Goal: Information Seeking & Learning: Learn about a topic

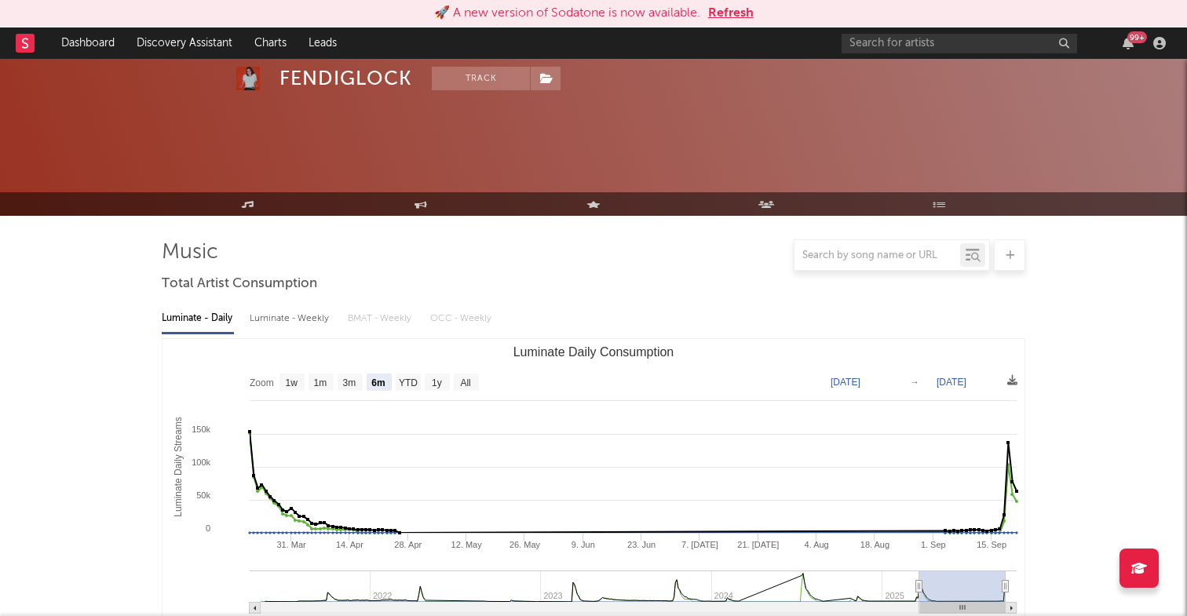
select select "6m"
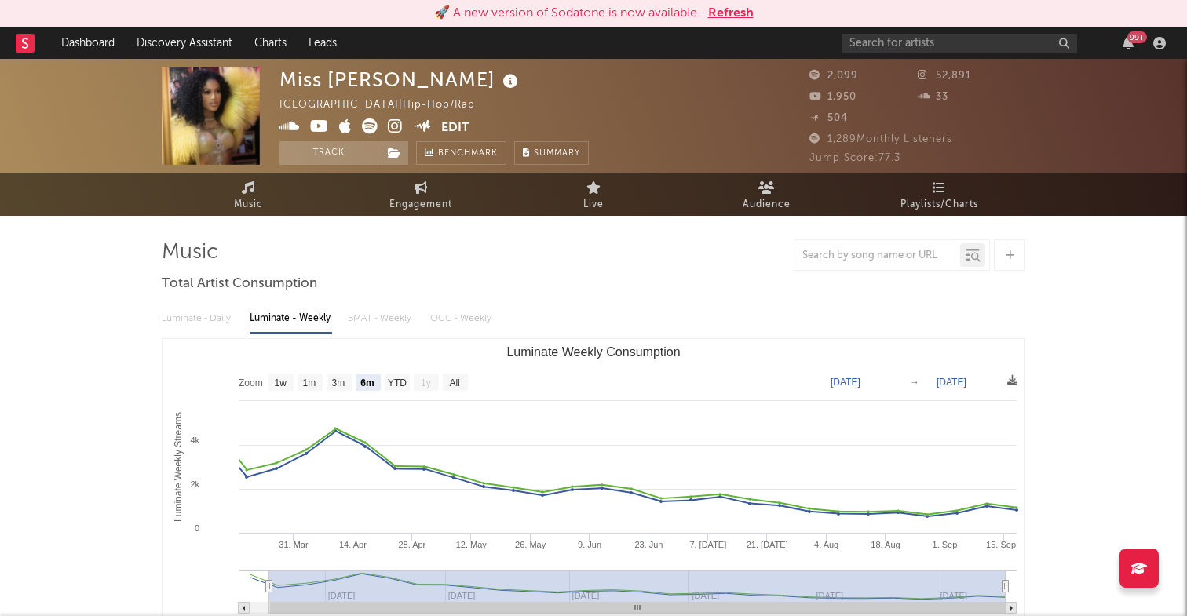
select select "6m"
click at [872, 44] on input "text" at bounding box center [960, 44] width 236 height 20
type input "iviri"
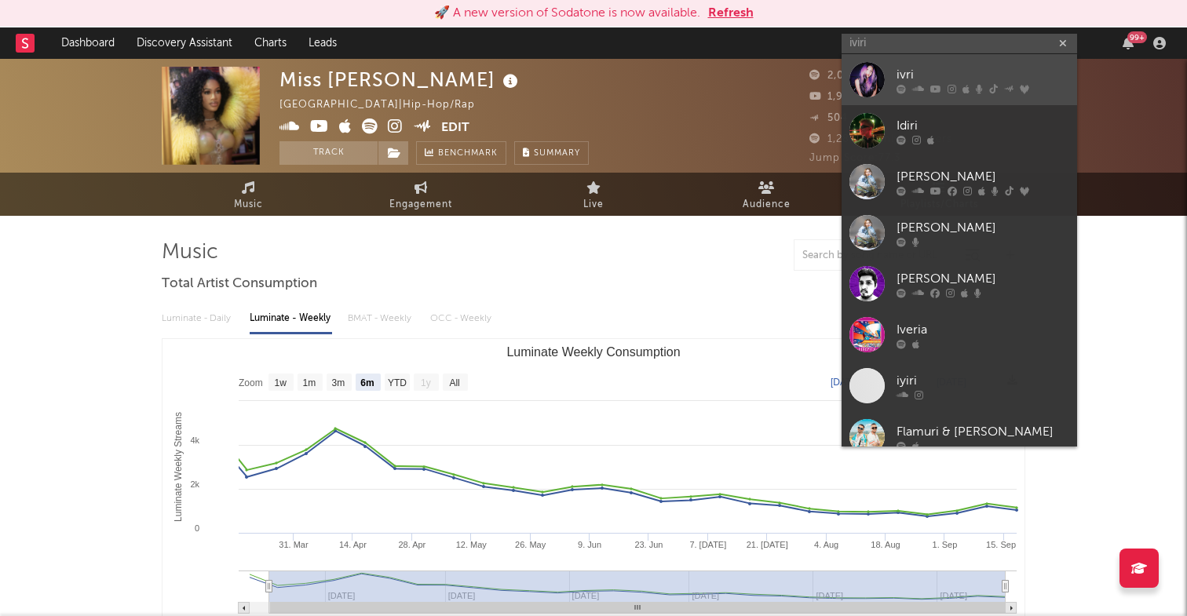
click at [948, 73] on div "ivri" at bounding box center [983, 74] width 173 height 19
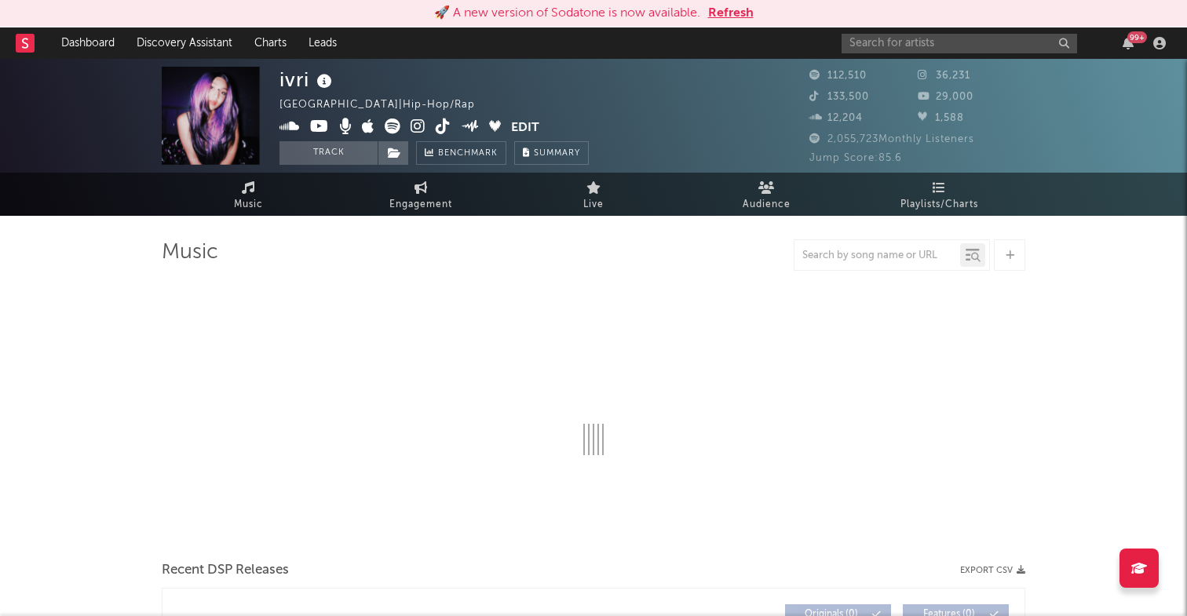
click at [413, 120] on icon at bounding box center [418, 127] width 15 height 16
select select "6m"
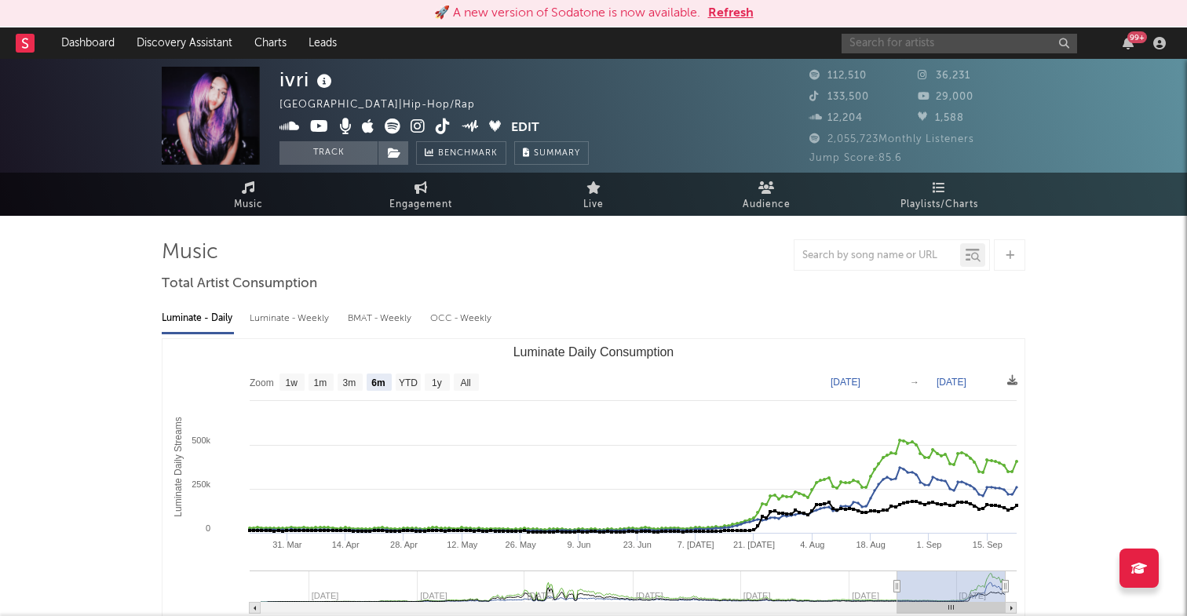
click at [887, 39] on input "text" at bounding box center [960, 44] width 236 height 20
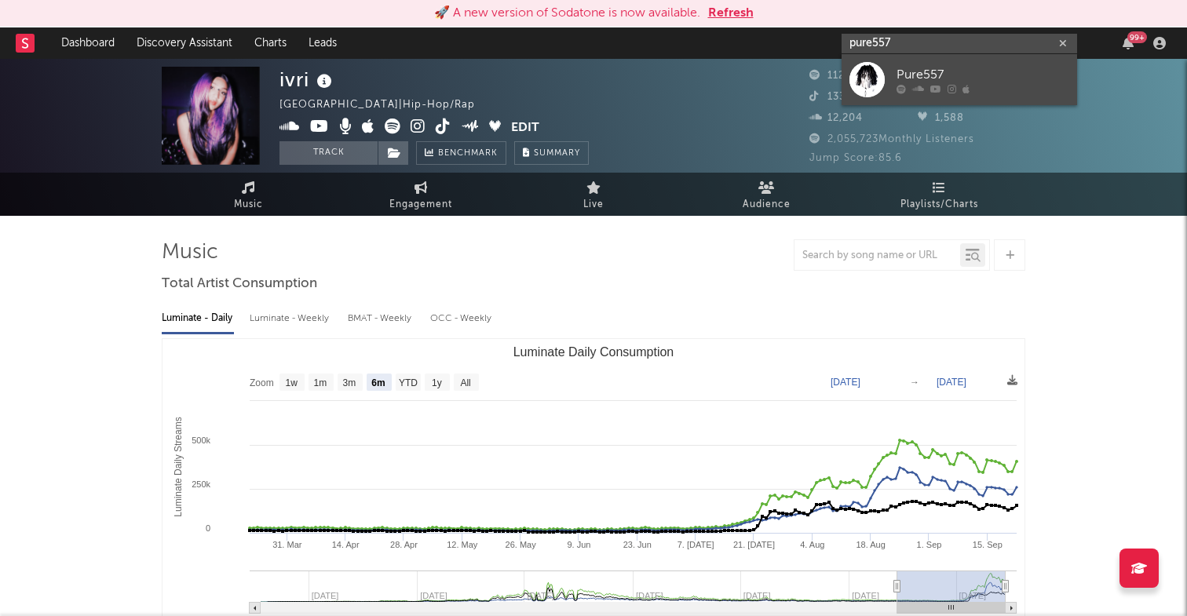
type input "pure557"
click at [951, 71] on div "Pure557" at bounding box center [983, 74] width 173 height 19
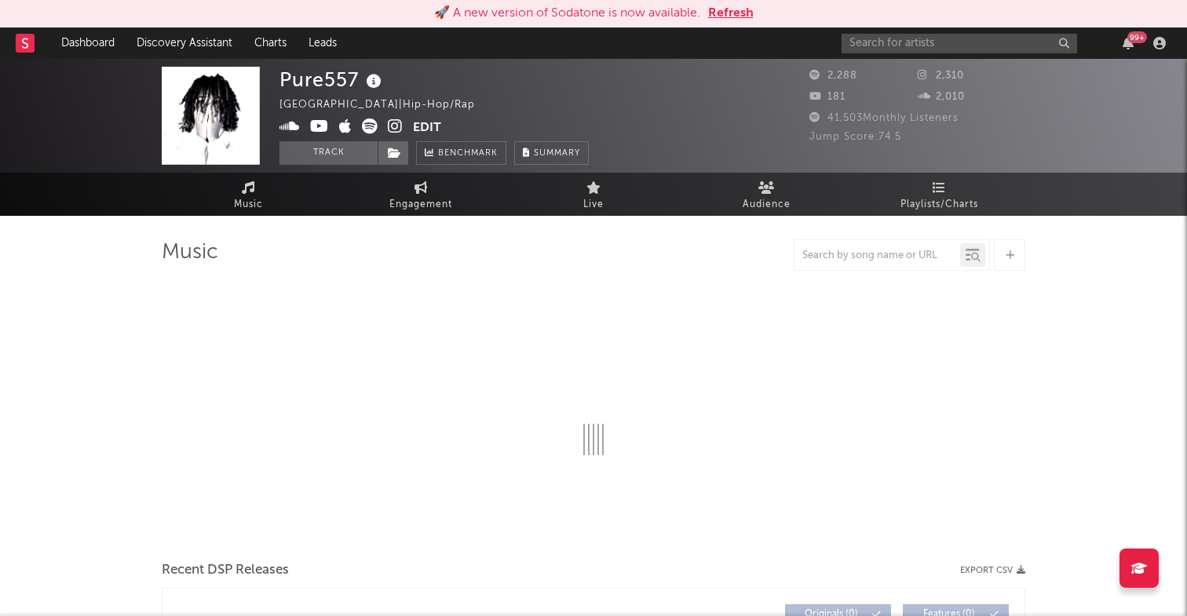
select select "6m"
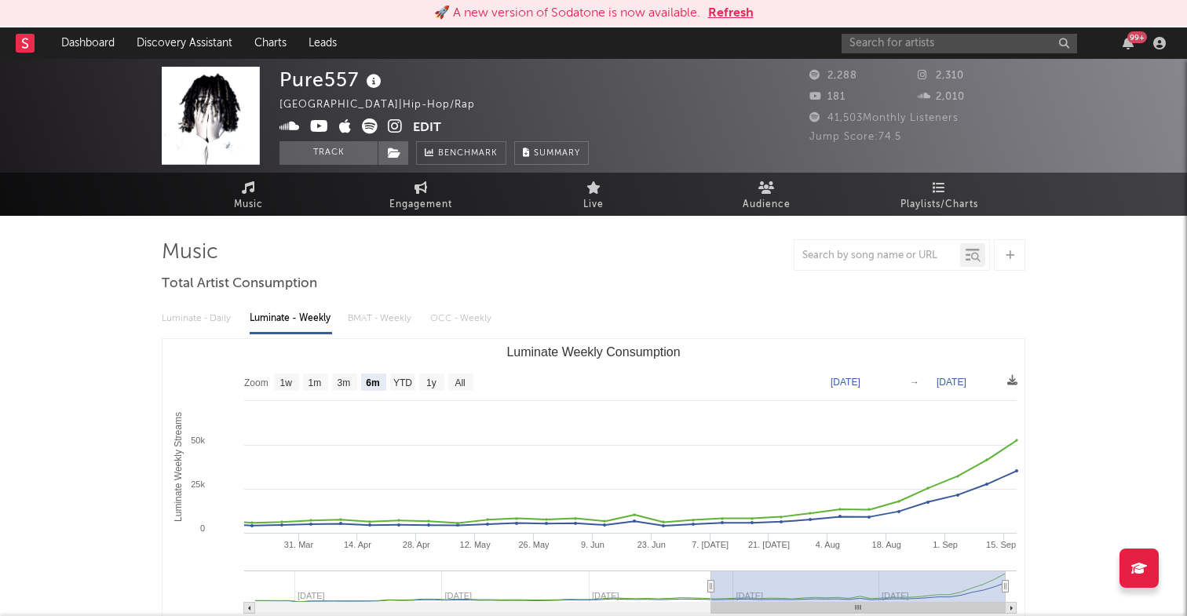
click at [400, 126] on icon at bounding box center [395, 127] width 15 height 16
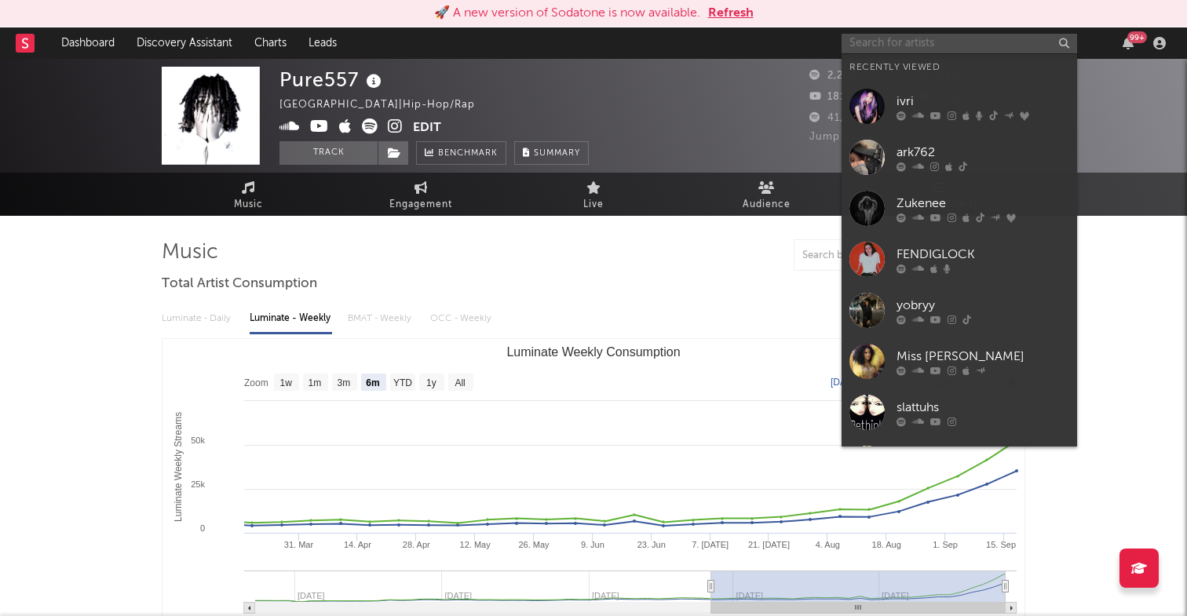
click at [867, 40] on input "text" at bounding box center [960, 44] width 236 height 20
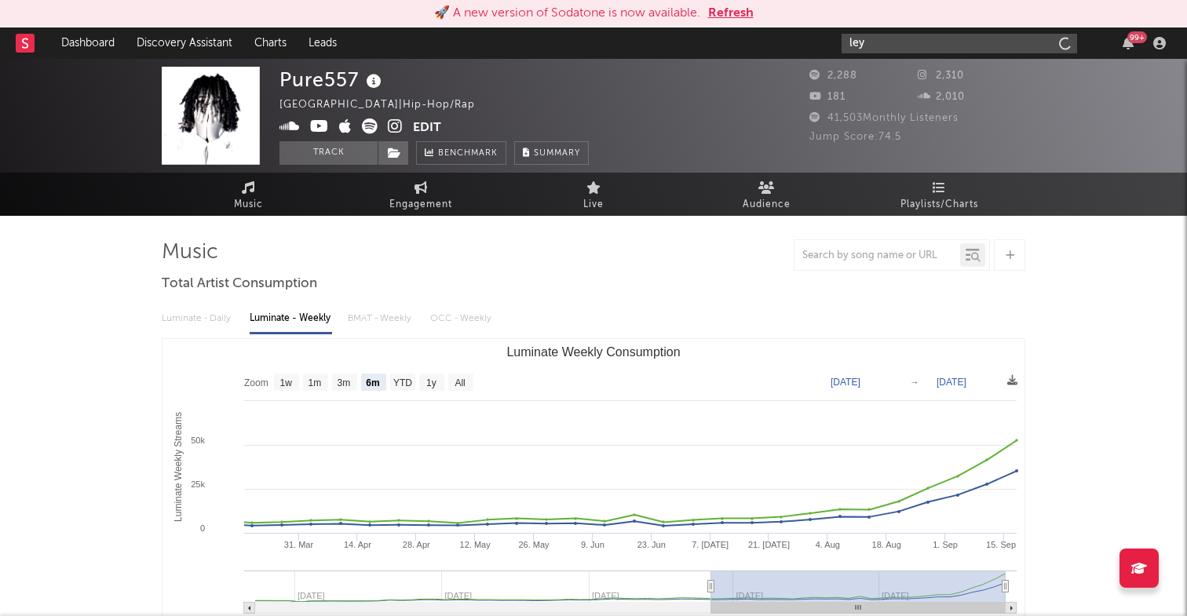
type input "ley"
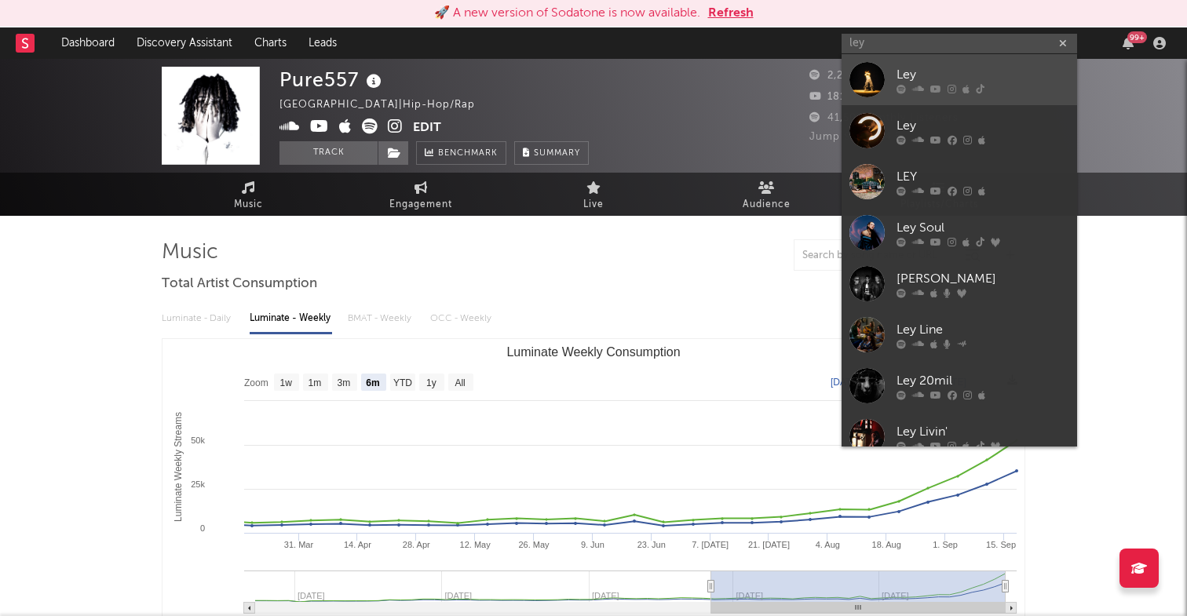
click at [934, 75] on div "Ley" at bounding box center [983, 74] width 173 height 19
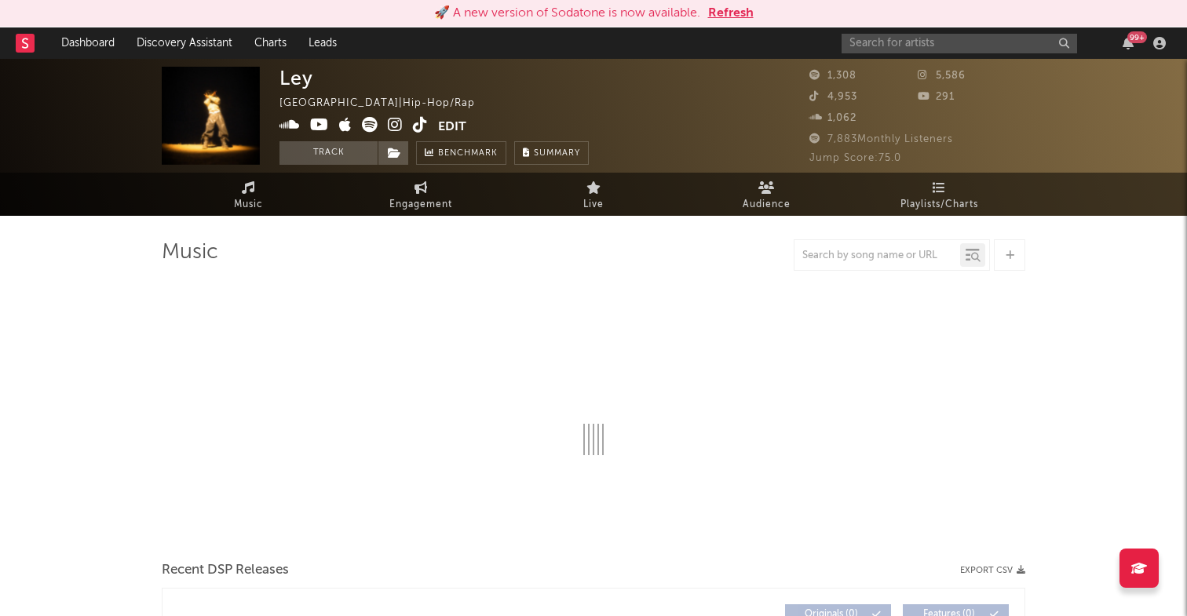
select select "1w"
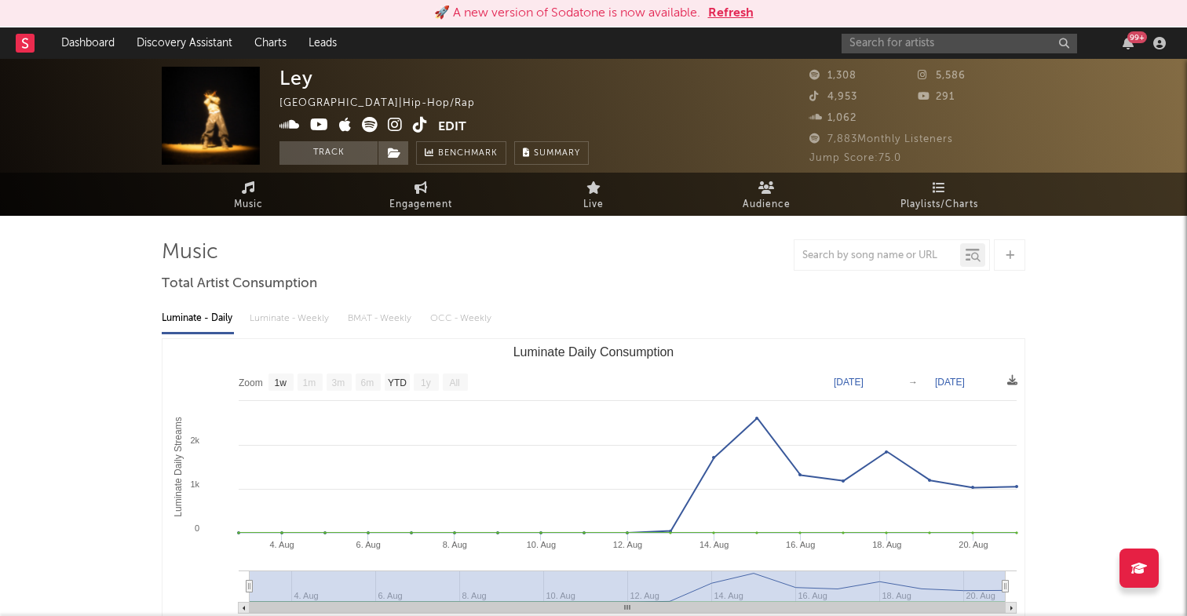
click at [390, 120] on icon at bounding box center [395, 125] width 15 height 16
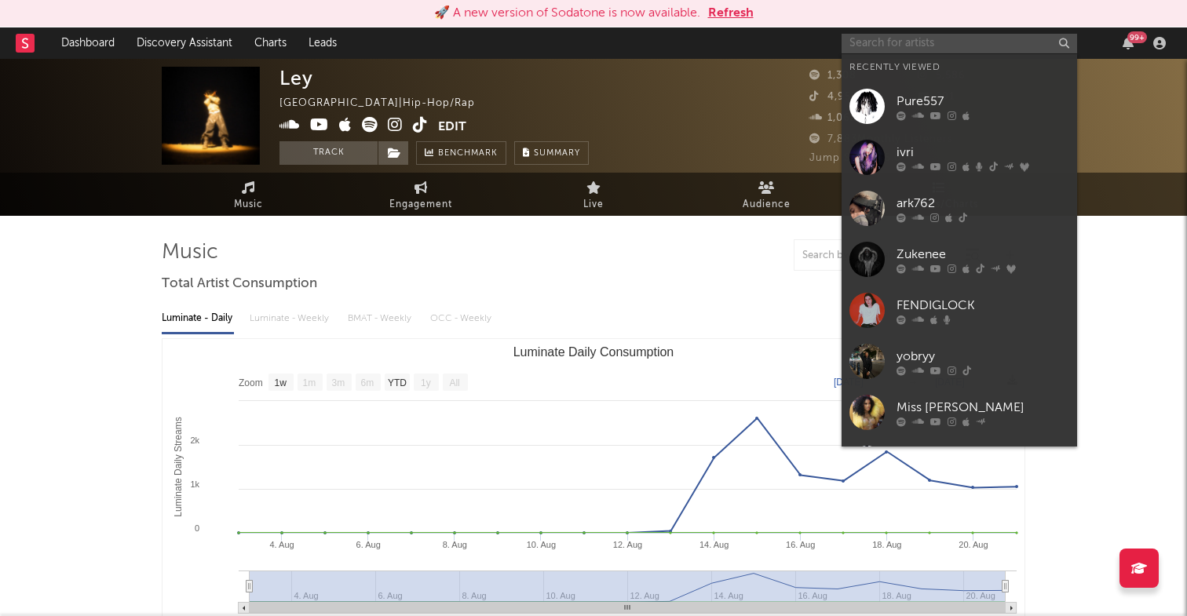
click at [868, 49] on input "text" at bounding box center [960, 44] width 236 height 20
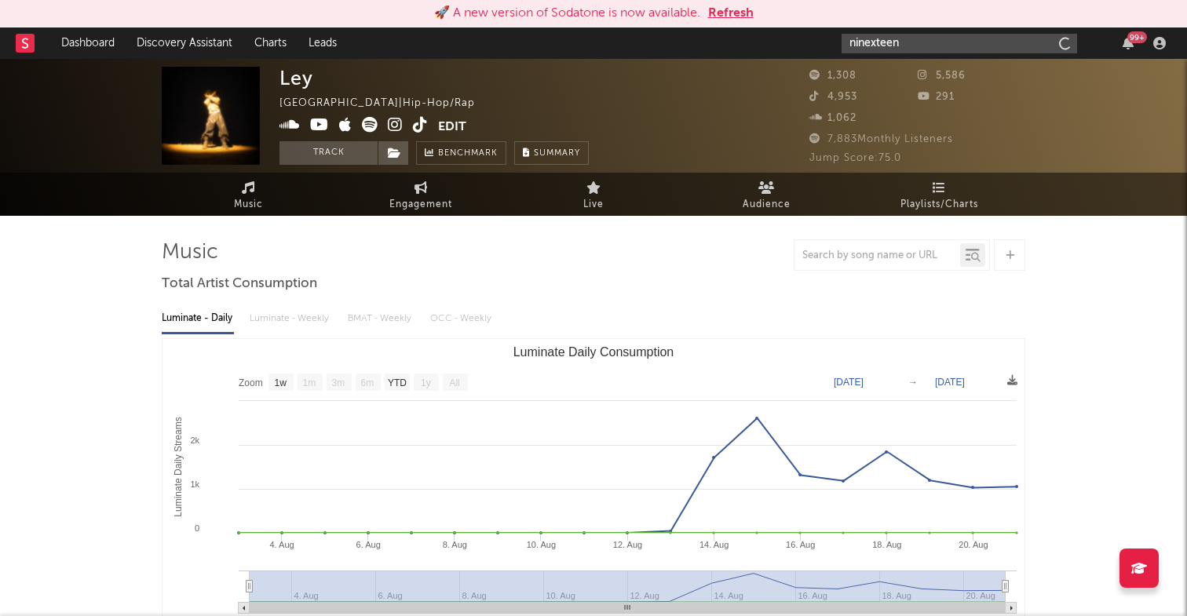
type input "ninexteen"
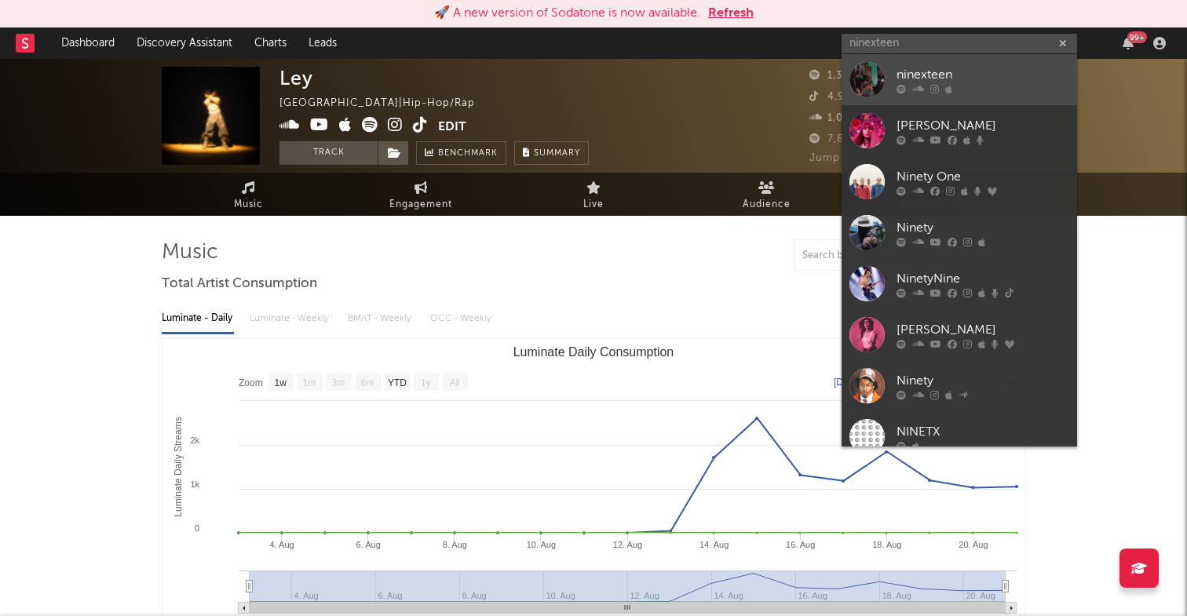
click at [988, 89] on div at bounding box center [983, 88] width 173 height 9
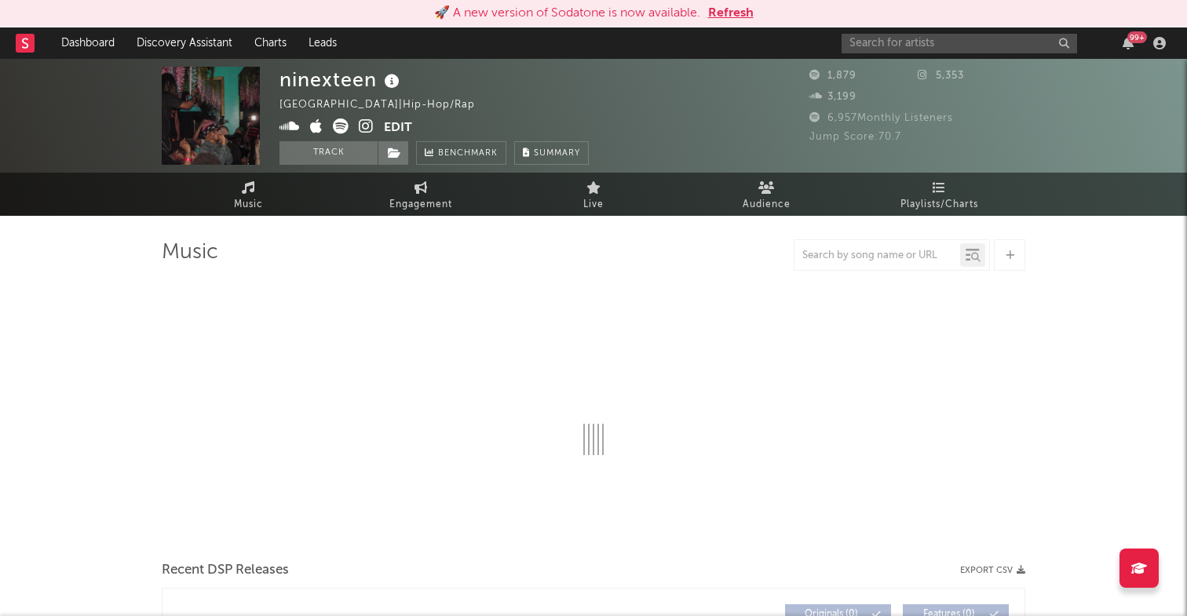
select select "1w"
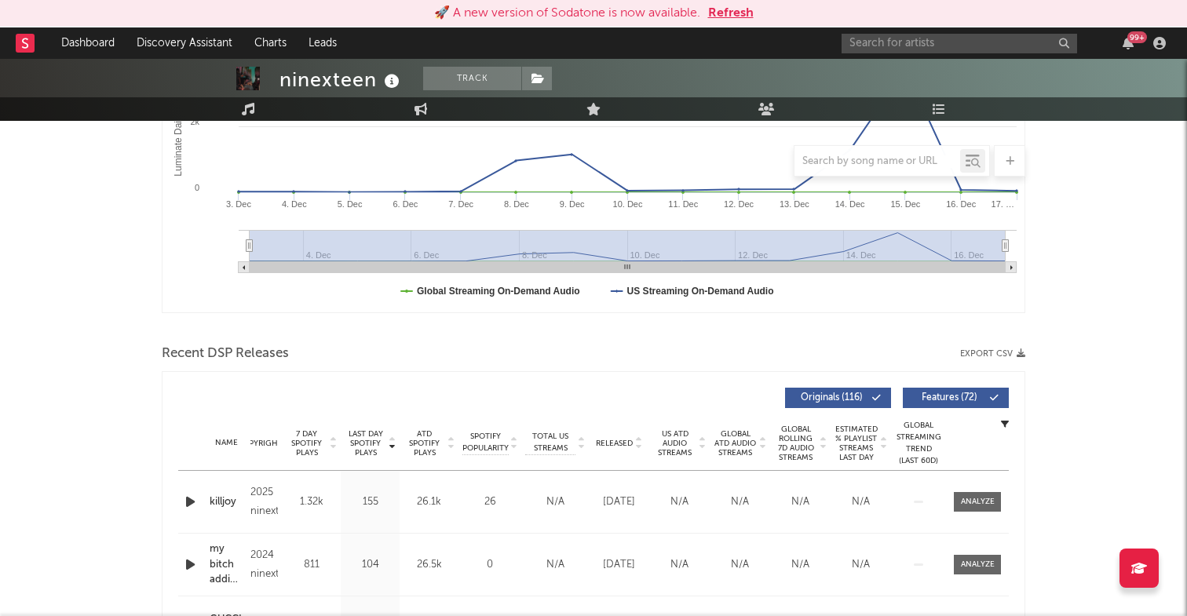
scroll to position [461, 0]
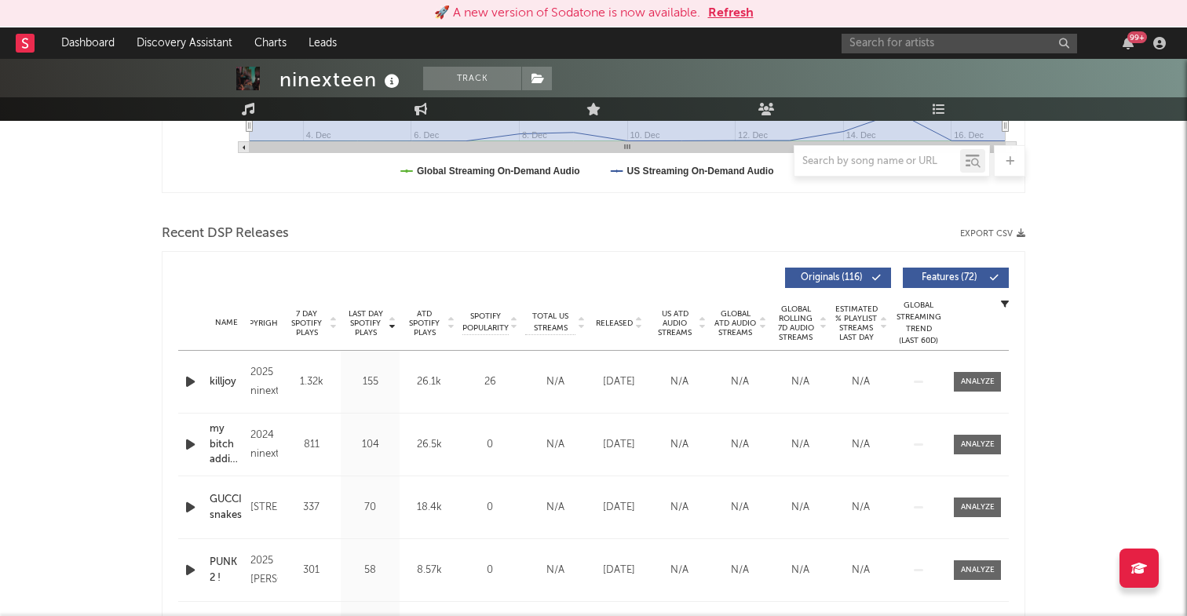
click at [185, 382] on icon "button" at bounding box center [190, 382] width 16 height 20
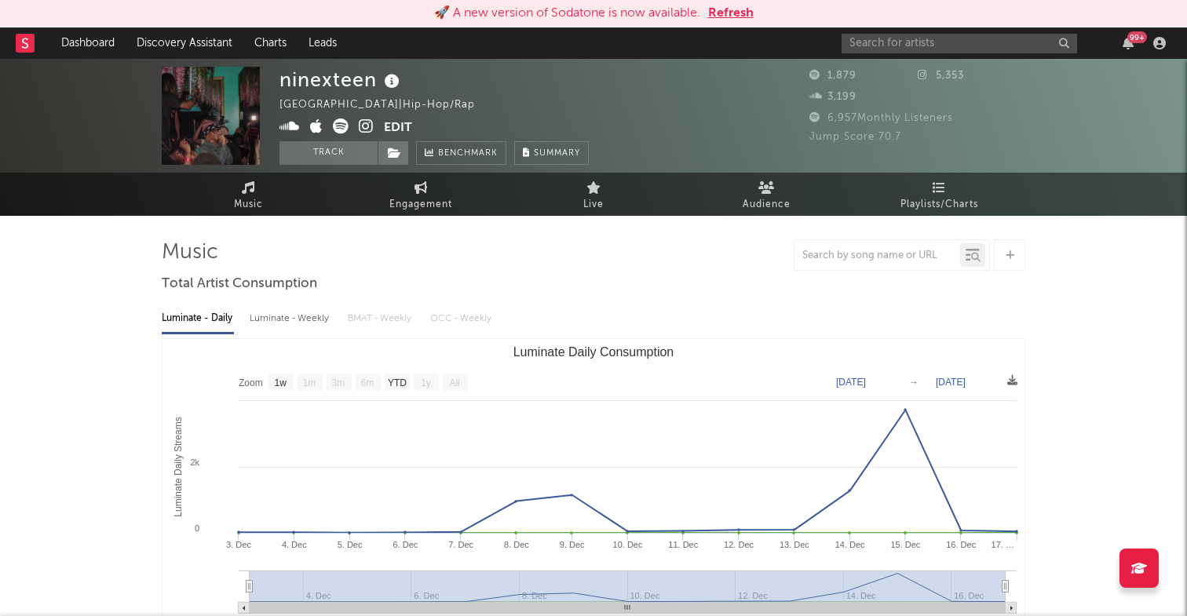
click at [364, 132] on icon at bounding box center [366, 127] width 15 height 16
click at [864, 51] on input "text" at bounding box center [960, 44] width 236 height 20
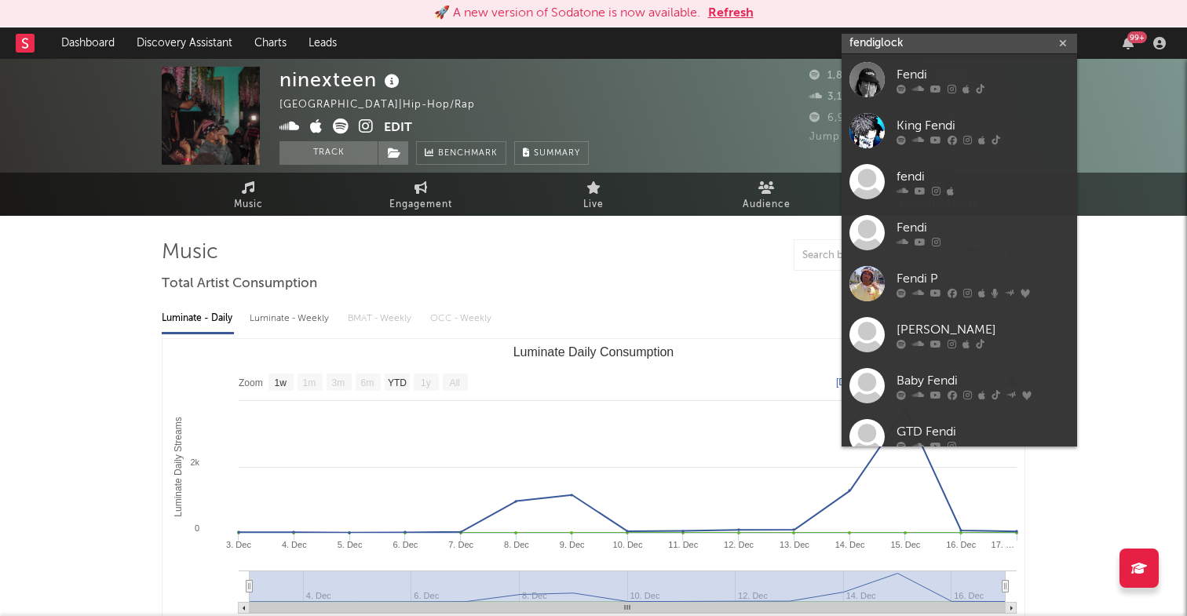
type input "fendiglock"
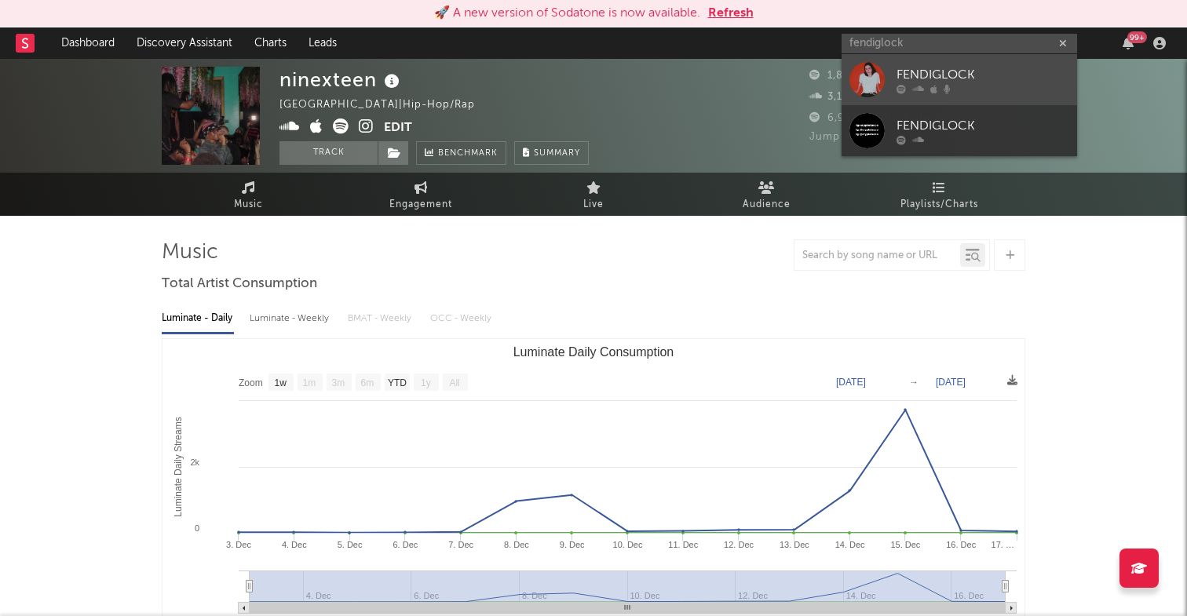
click at [930, 82] on div "FENDIGLOCK" at bounding box center [983, 74] width 173 height 19
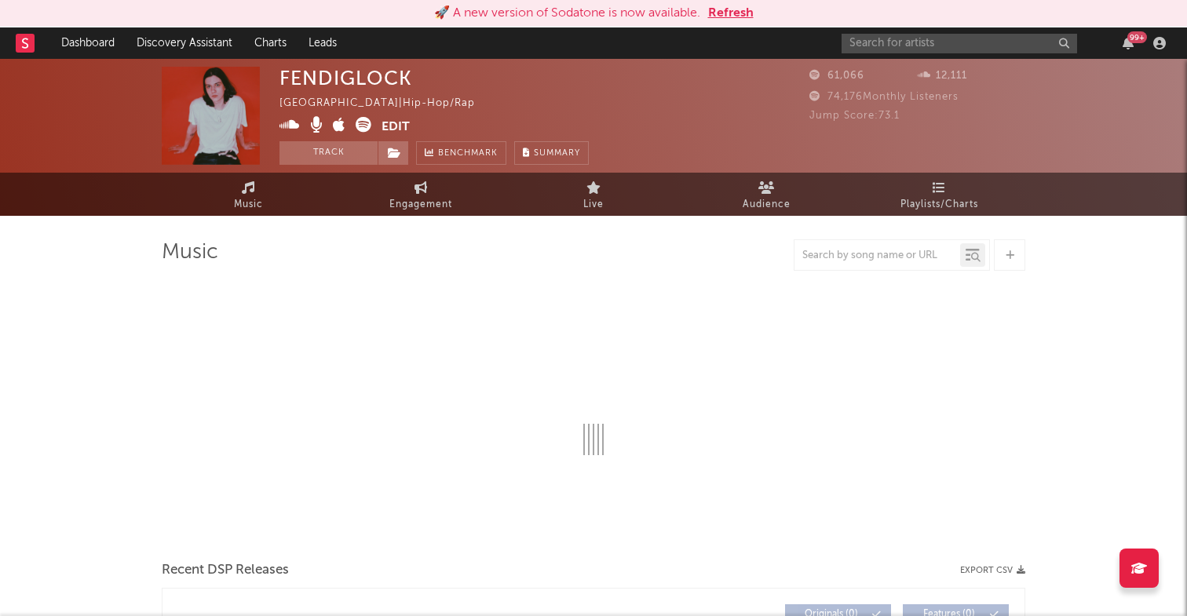
select select "6m"
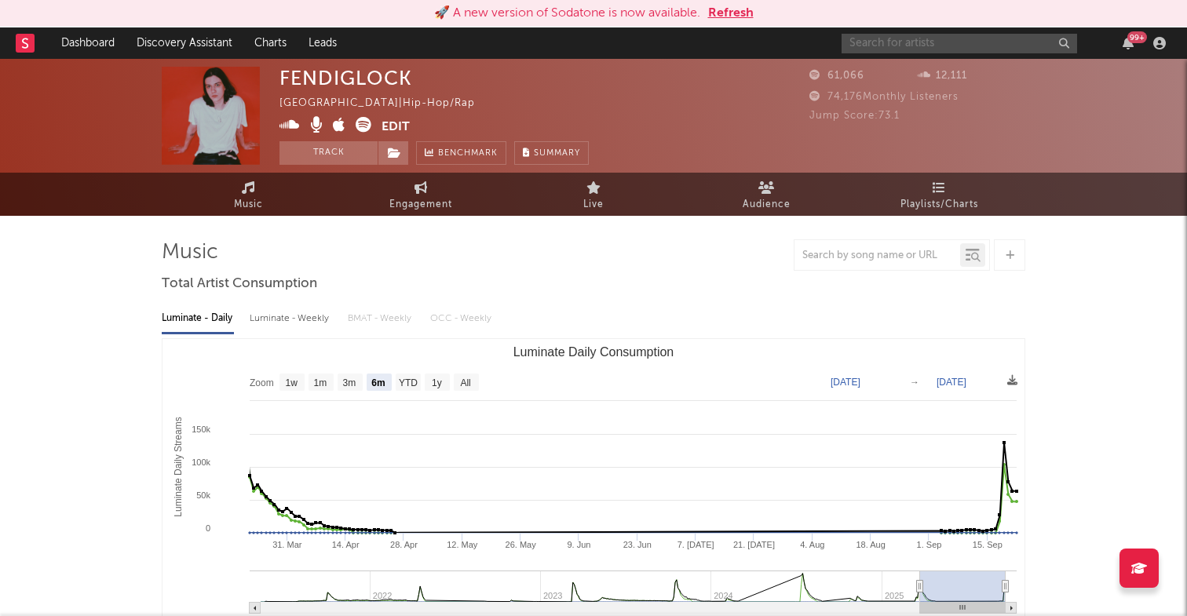
click at [938, 42] on input "text" at bounding box center [960, 44] width 236 height 20
type input "yobryy"
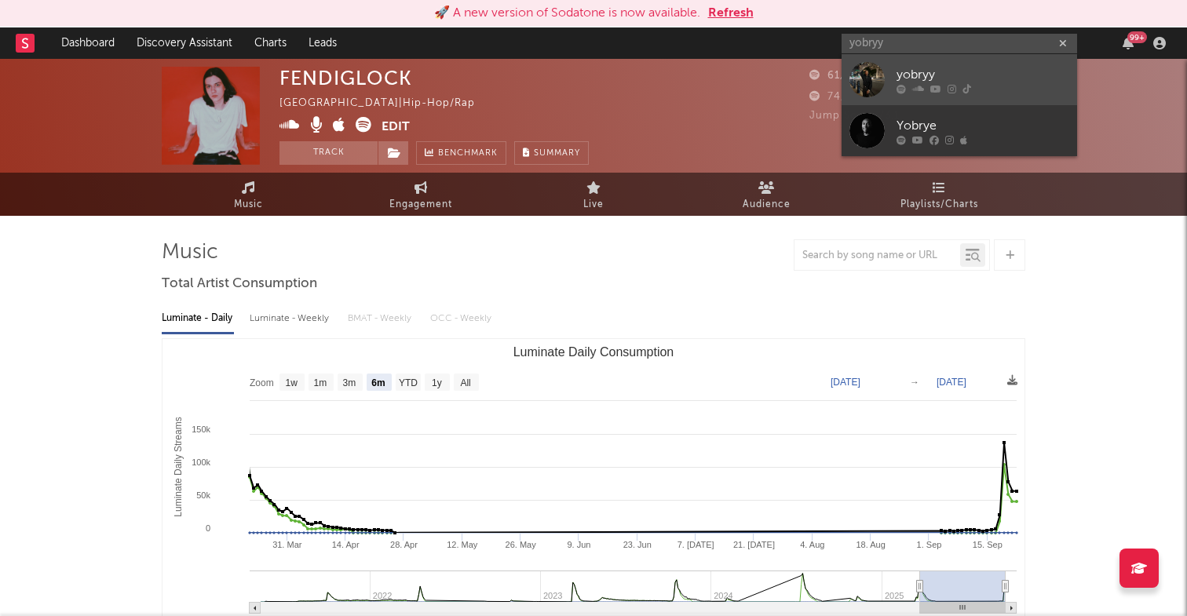
click at [950, 86] on icon at bounding box center [952, 88] width 9 height 9
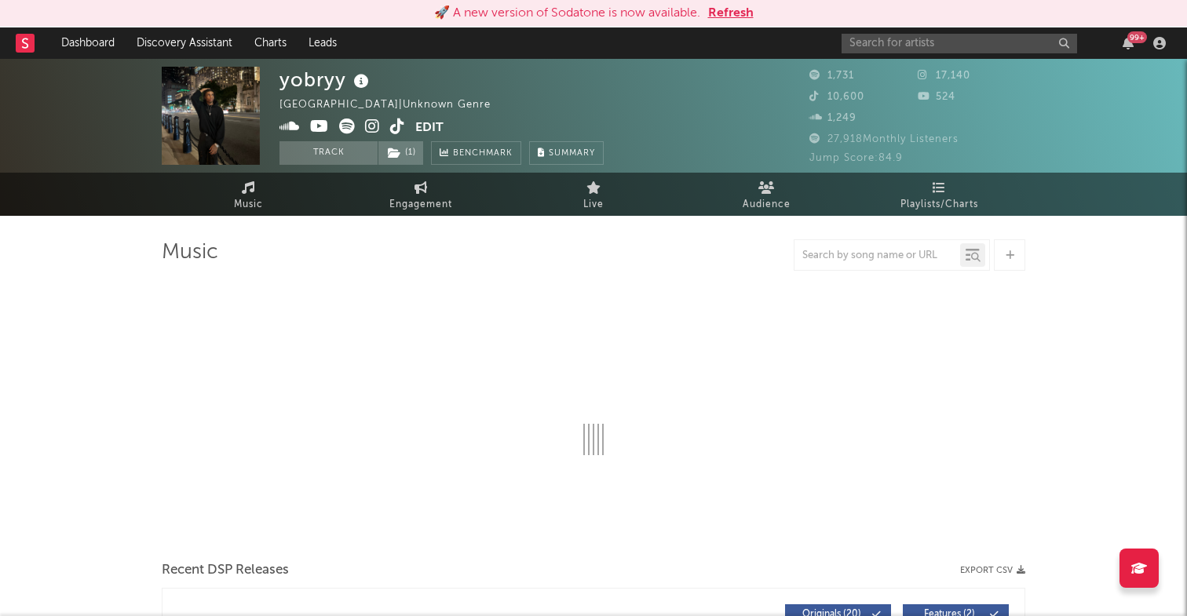
select select "1w"
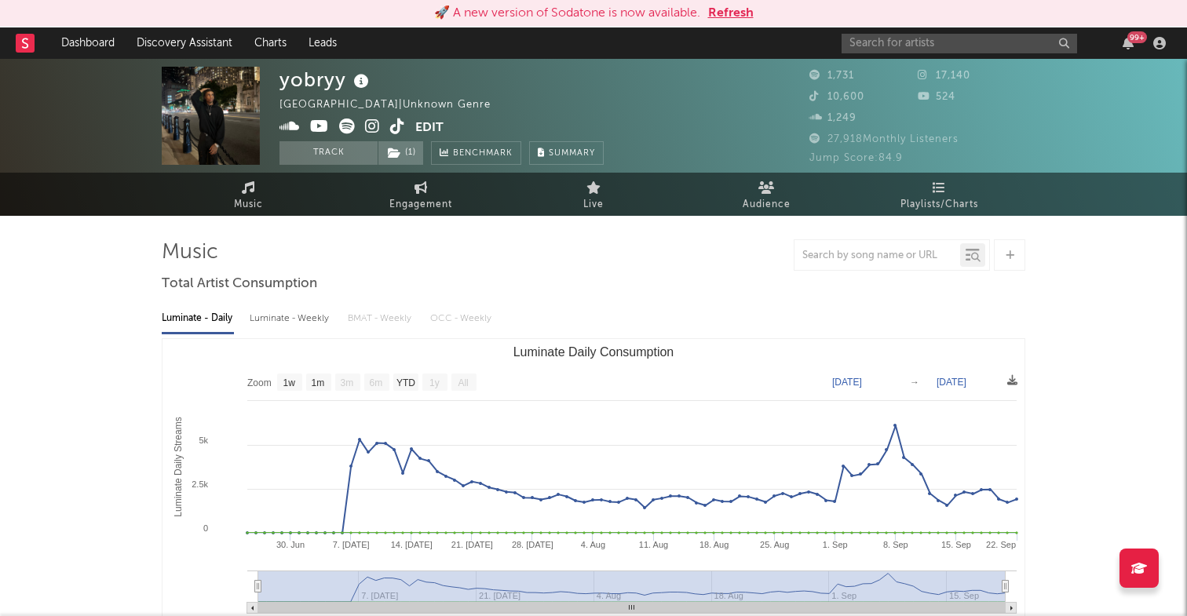
click at [372, 129] on icon at bounding box center [372, 127] width 15 height 16
click at [927, 42] on input "text" at bounding box center [960, 44] width 236 height 20
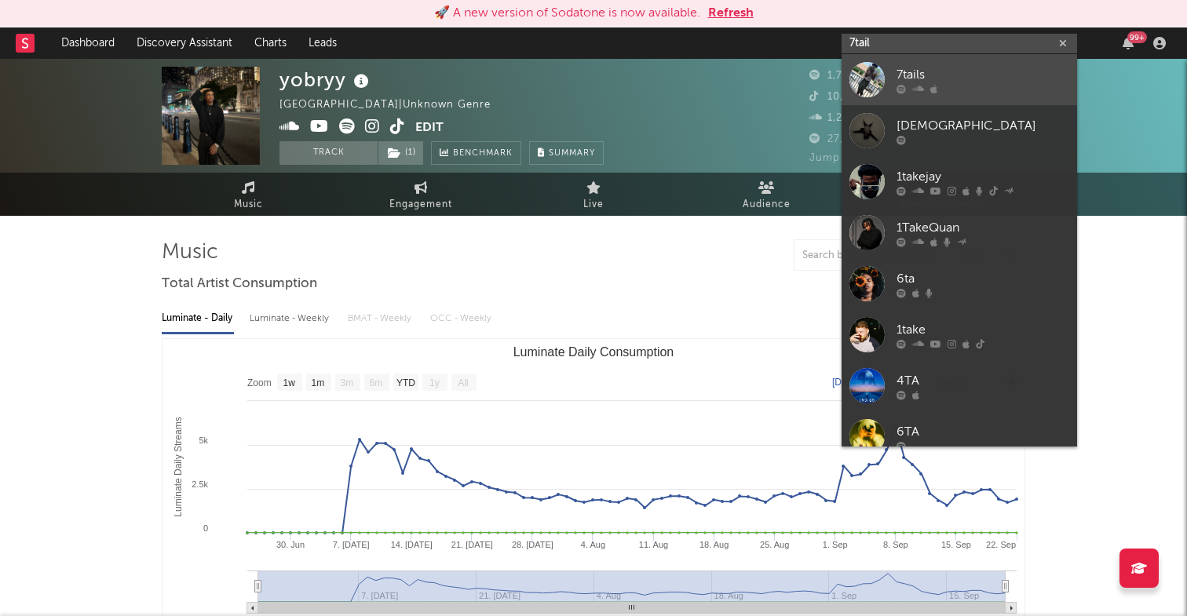
type input "7tail"
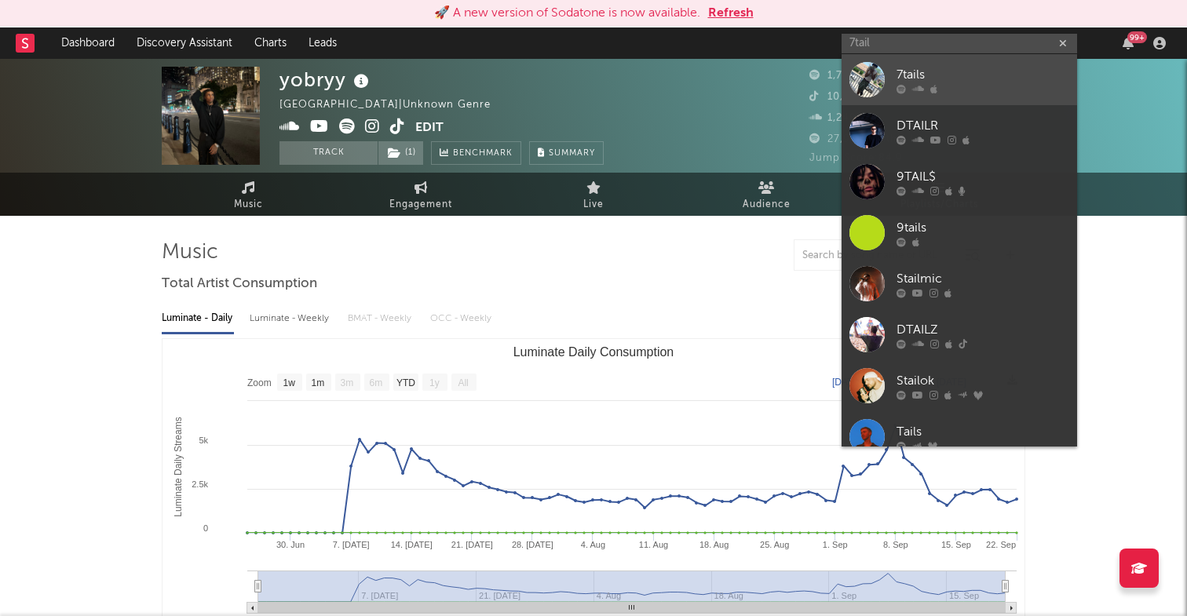
click at [992, 82] on div "7tails" at bounding box center [983, 74] width 173 height 19
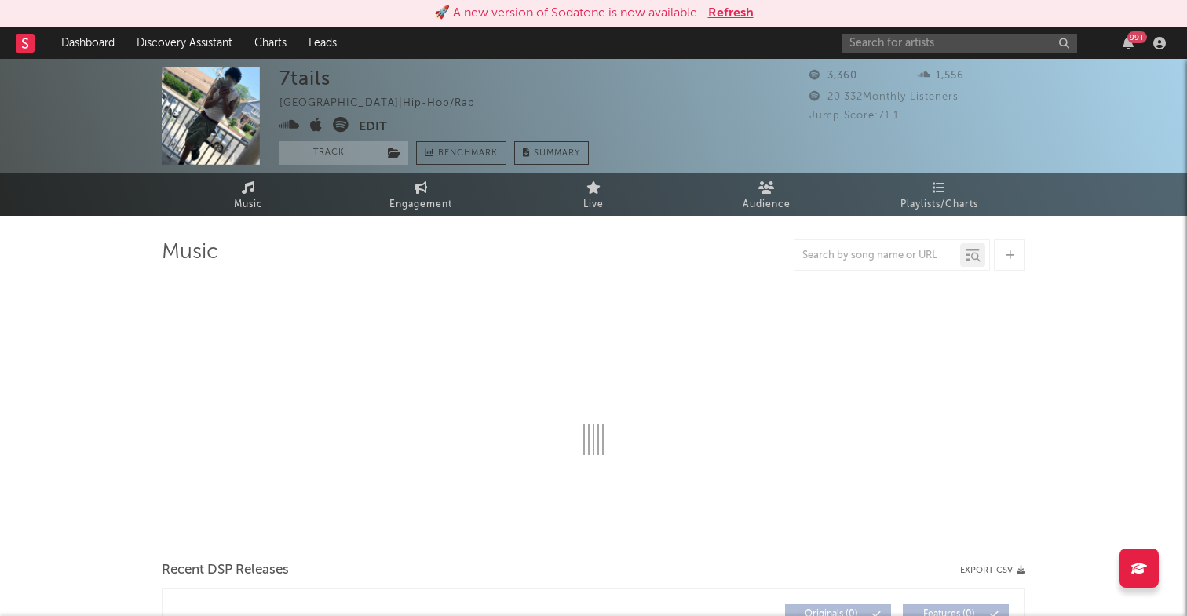
select select "6m"
